Goal: Task Accomplishment & Management: Complete application form

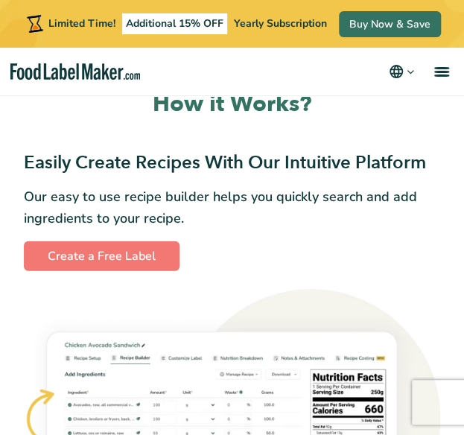
scroll to position [978, 0]
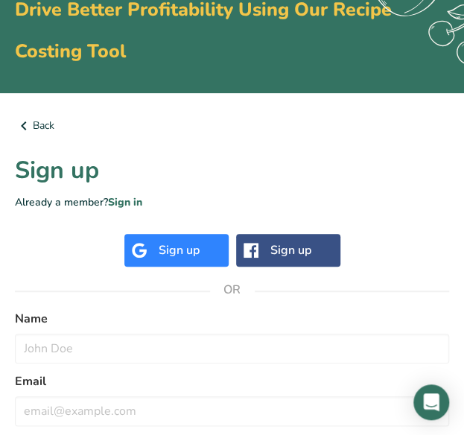
scroll to position [99, 0]
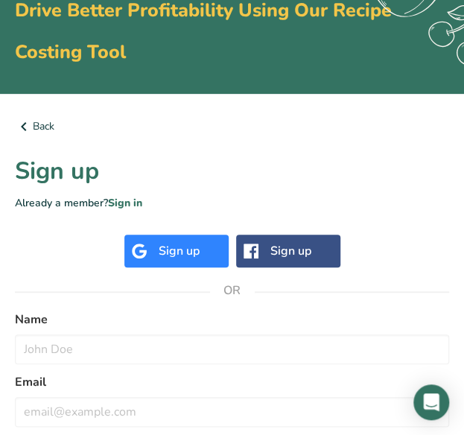
click at [217, 246] on div "Sign up" at bounding box center [176, 251] width 104 height 33
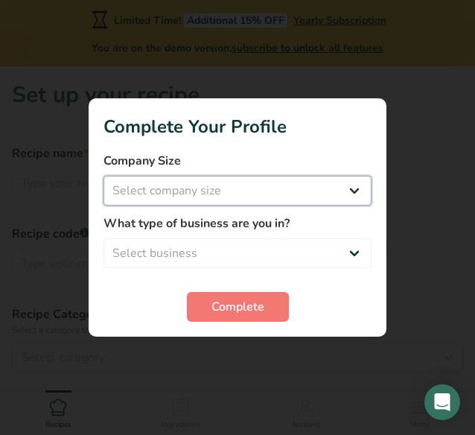
click at [282, 187] on select "Select company size Fewer than 10 Employees 10 to 50 Employees 51 to 500 Employ…" at bounding box center [238, 191] width 268 height 30
